Goal: Find specific page/section: Find specific page/section

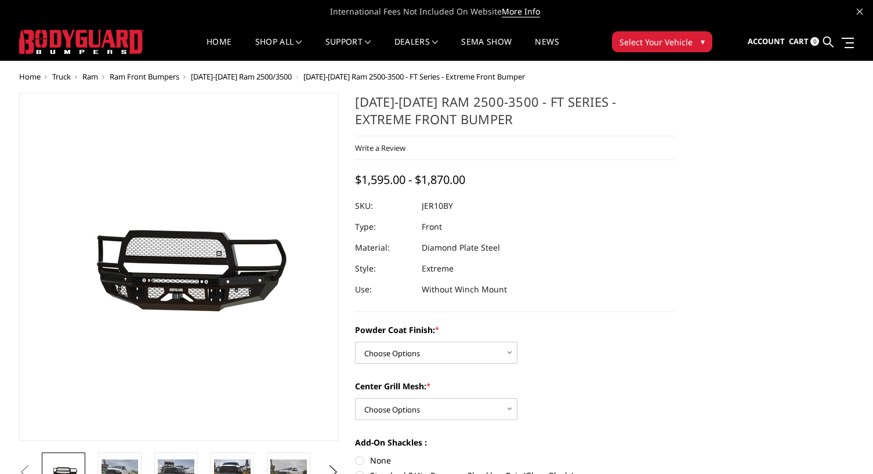
click at [170, 74] on span "Ram Front Bumpers" at bounding box center [145, 76] width 70 height 10
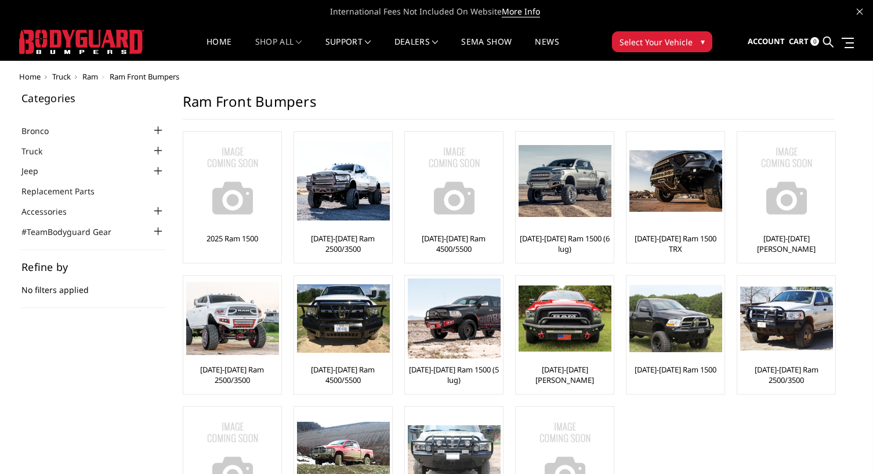
drag, startPoint x: 267, startPoint y: 247, endPoint x: 248, endPoint y: 265, distance: 26.7
drag, startPoint x: 248, startPoint y: 265, endPoint x: 104, endPoint y: 369, distance: 176.9
click at [103, 370] on div "Categories Bronco 2021-2025 Bronco Front 2021-2025 Bronco Rear 2021-2025 Bronco…" at bounding box center [436, 327] width 847 height 469
click at [334, 200] on img at bounding box center [343, 181] width 93 height 79
